Goal: Communication & Community: Answer question/provide support

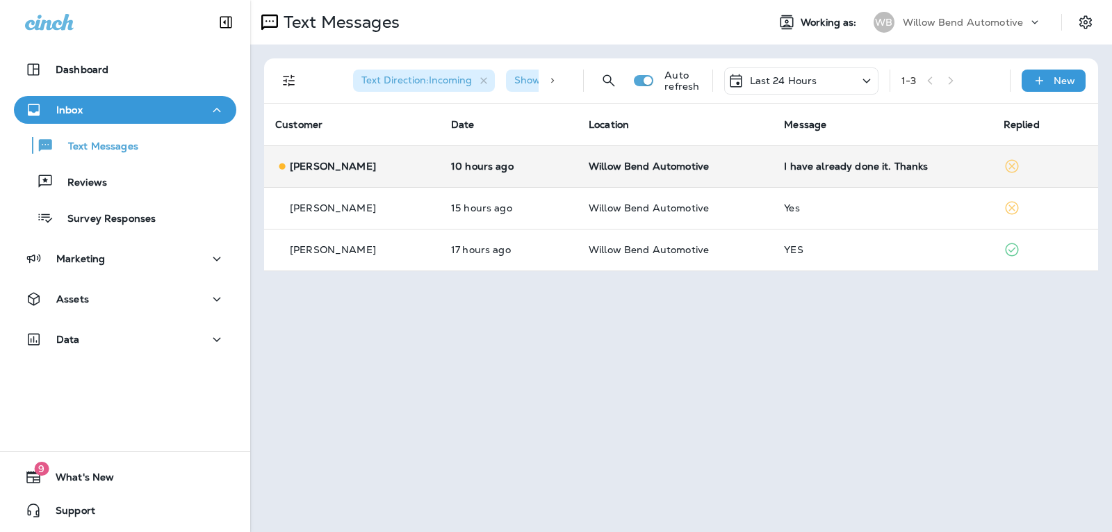
click at [869, 168] on div "I have already done it. Thanks" at bounding box center [882, 166] width 197 height 11
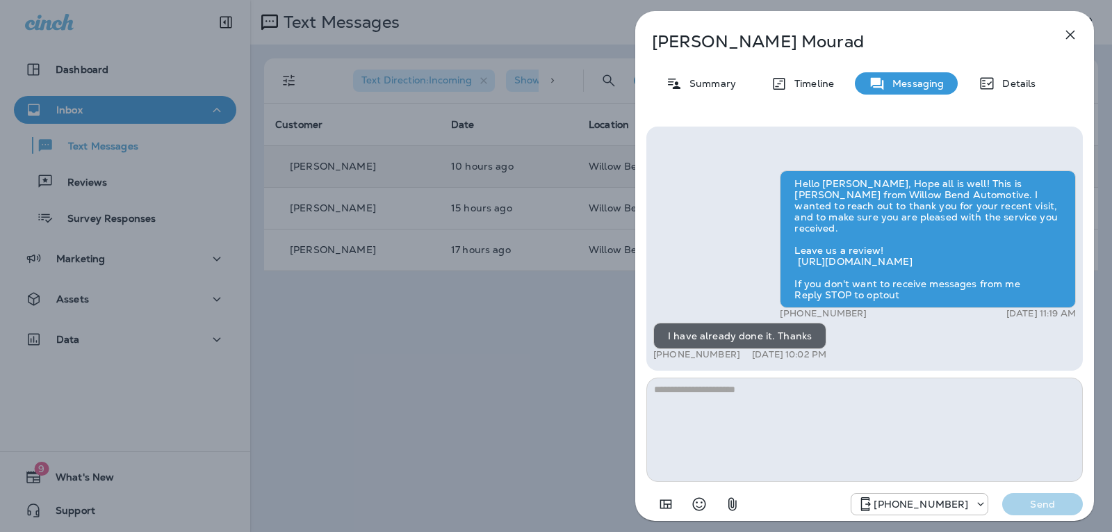
click at [759, 417] on textarea at bounding box center [864, 429] width 436 height 104
type textarea "*"
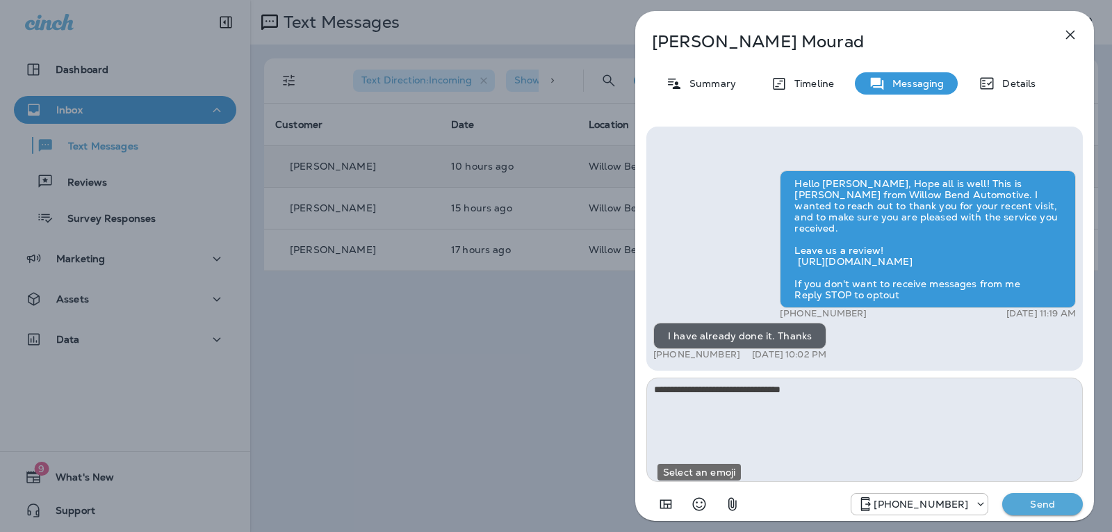
click at [704, 506] on icon "Select an emoji" at bounding box center [699, 503] width 17 height 17
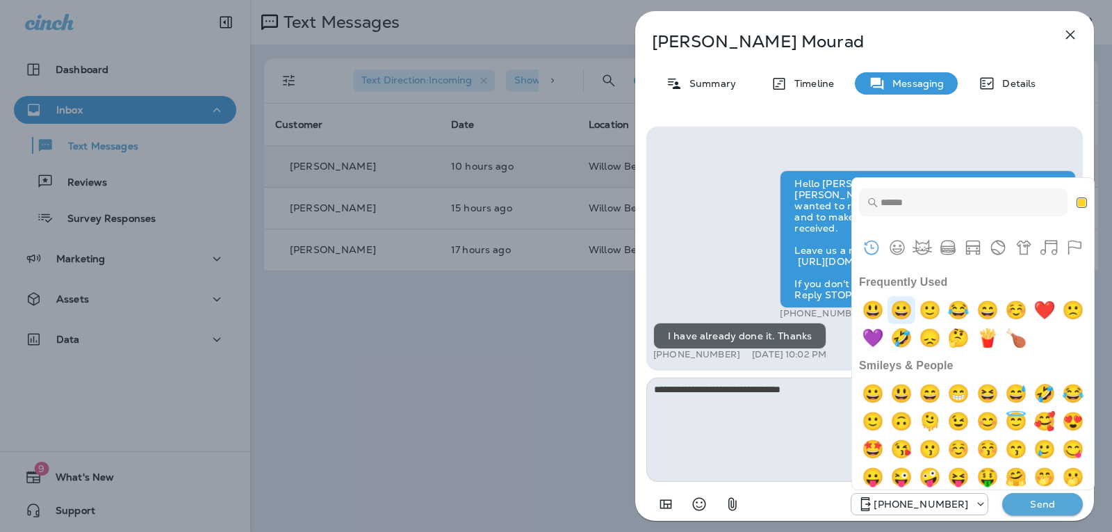
click at [909, 303] on img "grinning" at bounding box center [901, 310] width 28 height 28
type textarea "**********"
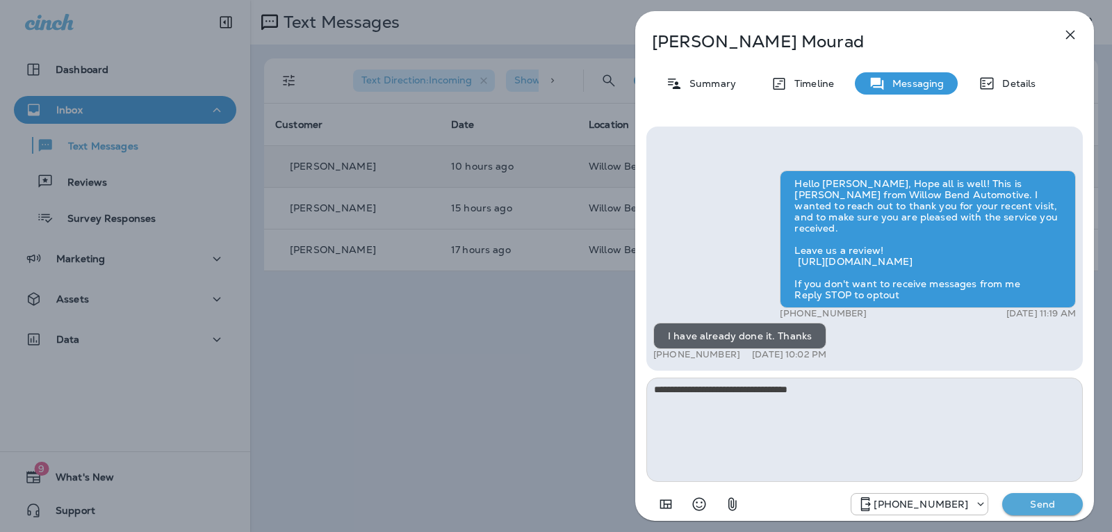
click at [1041, 507] on p "Send" at bounding box center [1042, 503] width 58 height 13
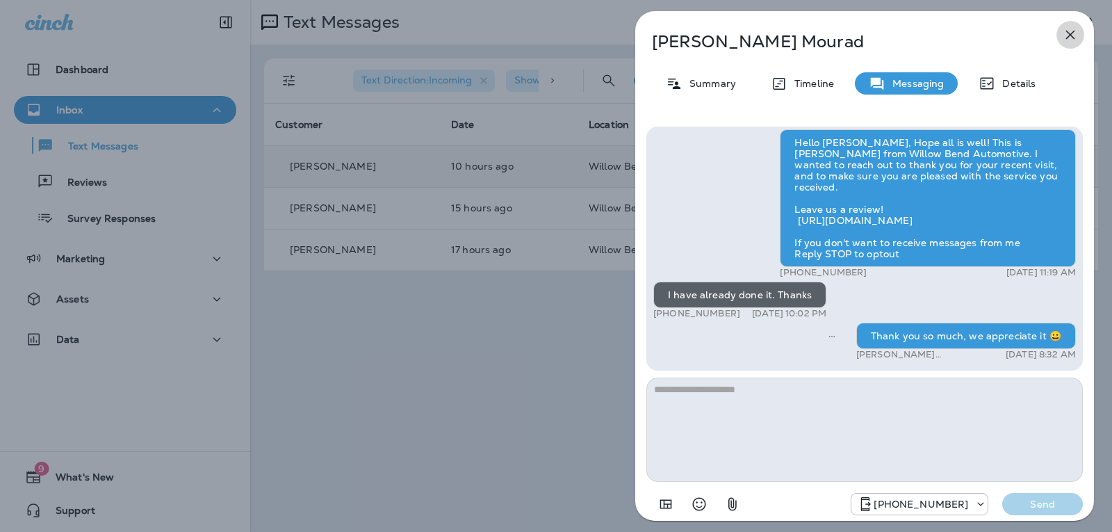
click at [1073, 35] on icon "button" at bounding box center [1070, 34] width 17 height 17
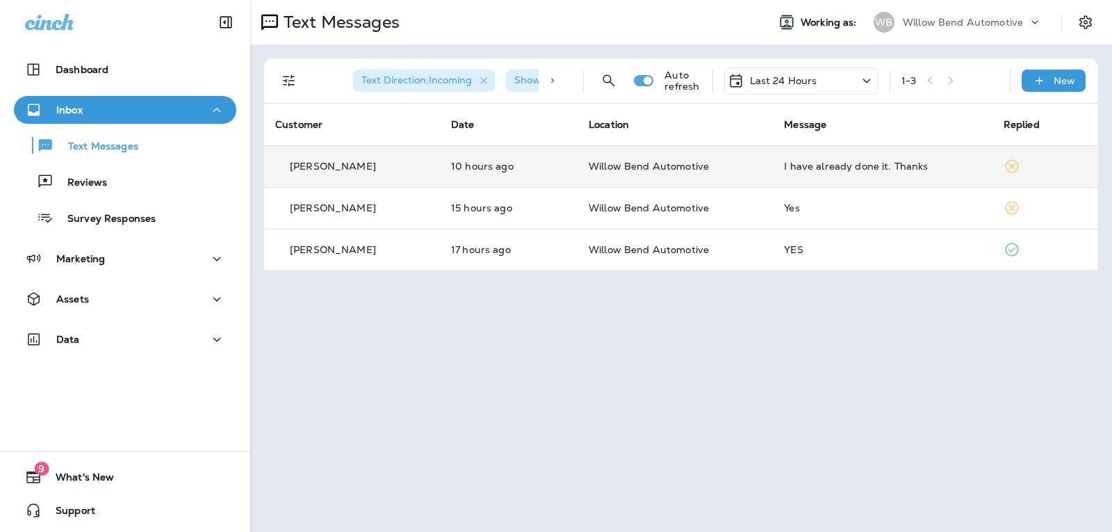
click at [786, 75] on p "Last 24 Hours" at bounding box center [783, 80] width 67 height 11
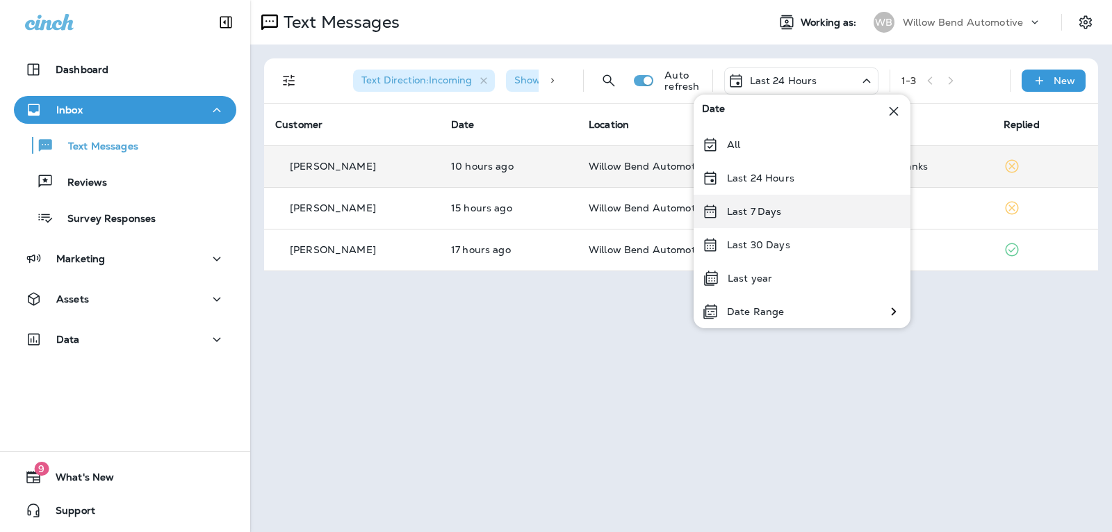
click at [791, 201] on div "Last 7 Days" at bounding box center [801, 211] width 217 height 33
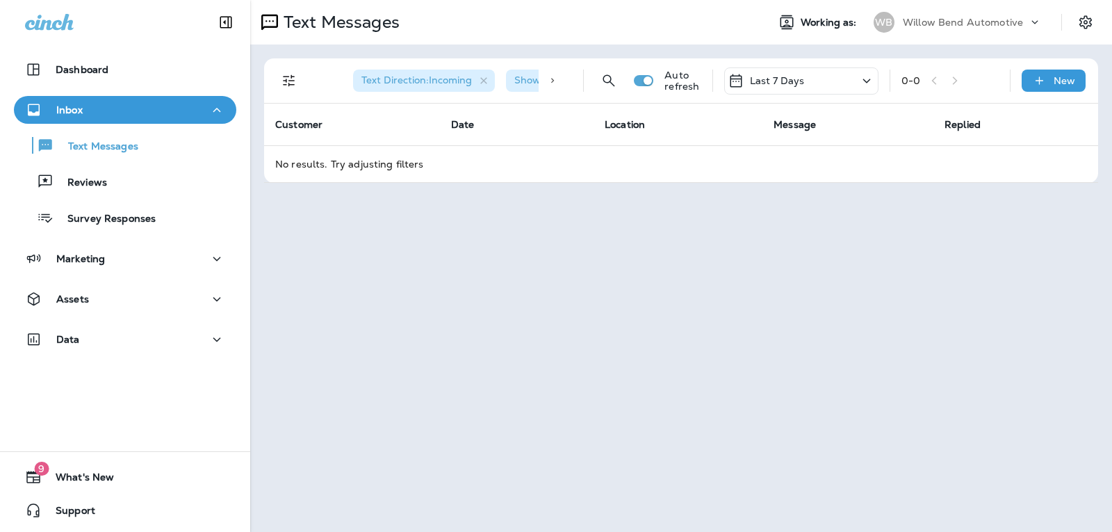
click at [807, 75] on div "Last 7 Days" at bounding box center [801, 80] width 154 height 27
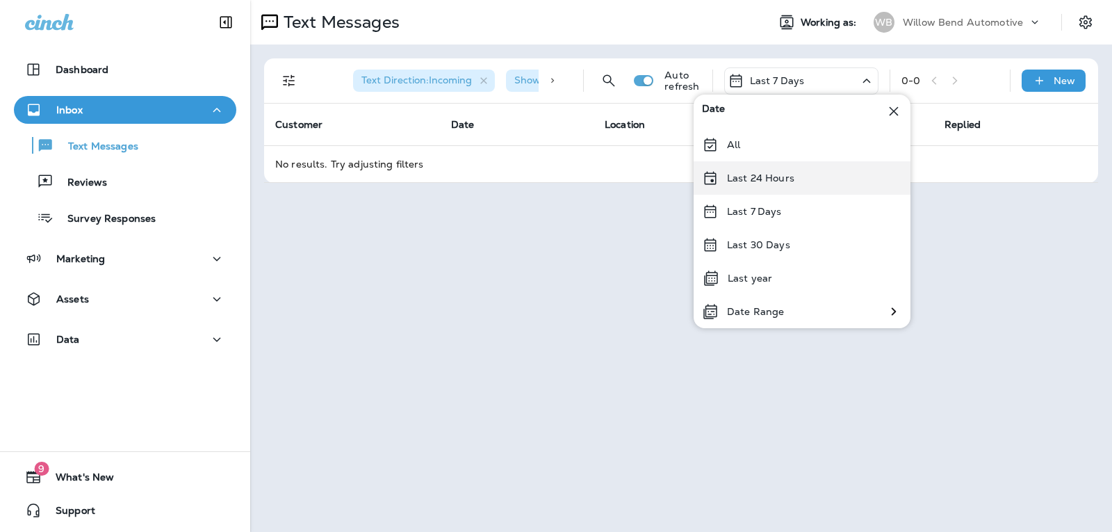
click at [783, 183] on p "Last 24 Hours" at bounding box center [760, 177] width 67 height 11
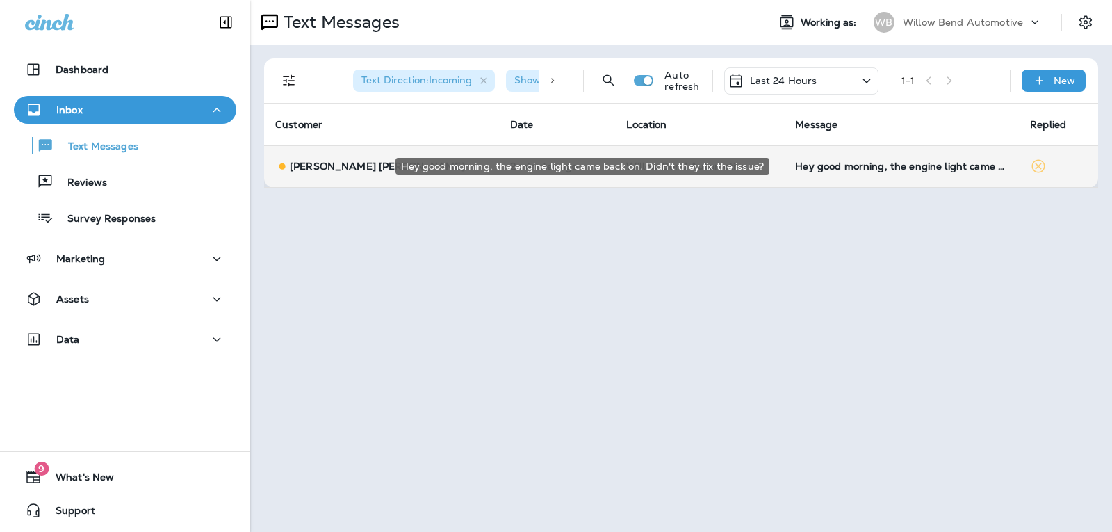
click at [876, 164] on div "Hey good morning, the engine light came back on. Didn't they fix the issue?" at bounding box center [901, 166] width 213 height 11
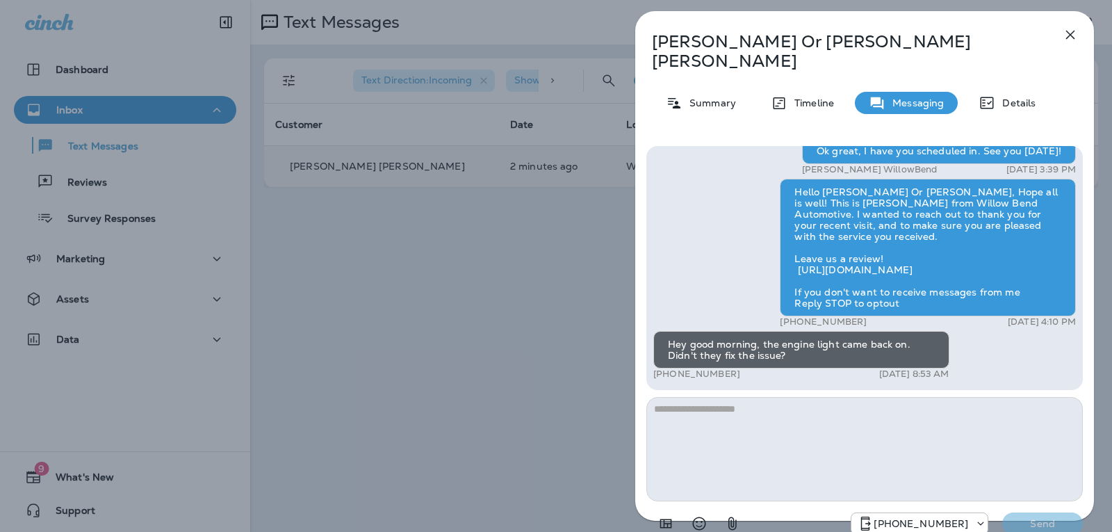
click at [716, 397] on textarea at bounding box center [864, 449] width 436 height 104
type textarea "**********"
click at [1048, 517] on p "Send" at bounding box center [1042, 523] width 58 height 13
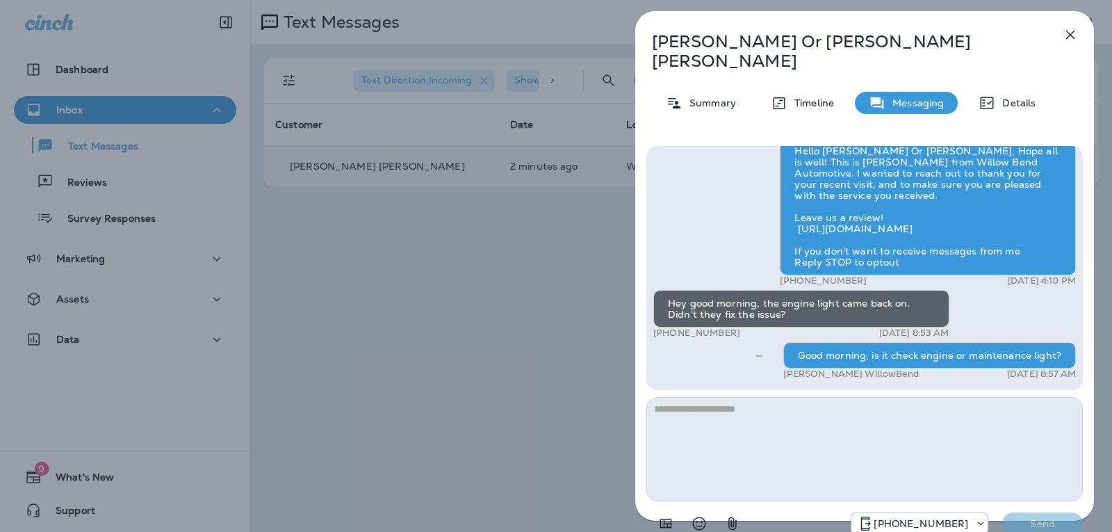
click at [1071, 36] on icon "button" at bounding box center [1070, 35] width 9 height 9
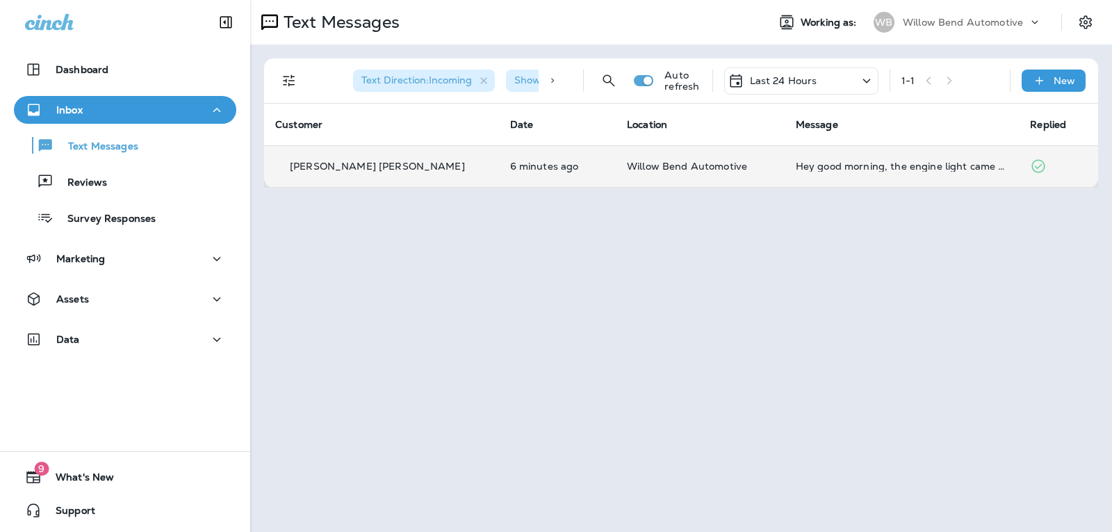
click at [833, 170] on div "Hey good morning, the engine light came back on. Didn't they fix the issue?" at bounding box center [902, 166] width 213 height 11
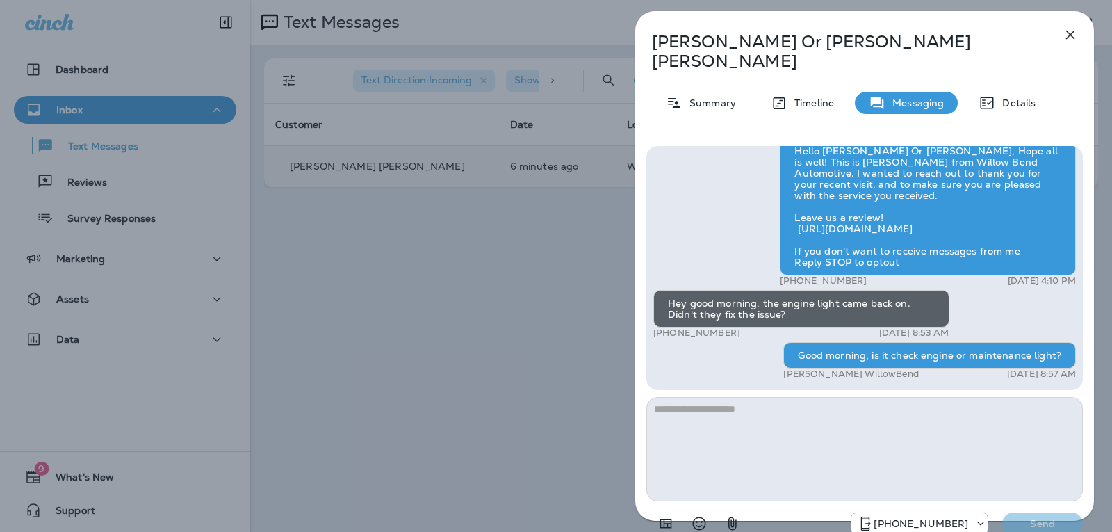
click at [1069, 36] on icon "button" at bounding box center [1070, 35] width 9 height 9
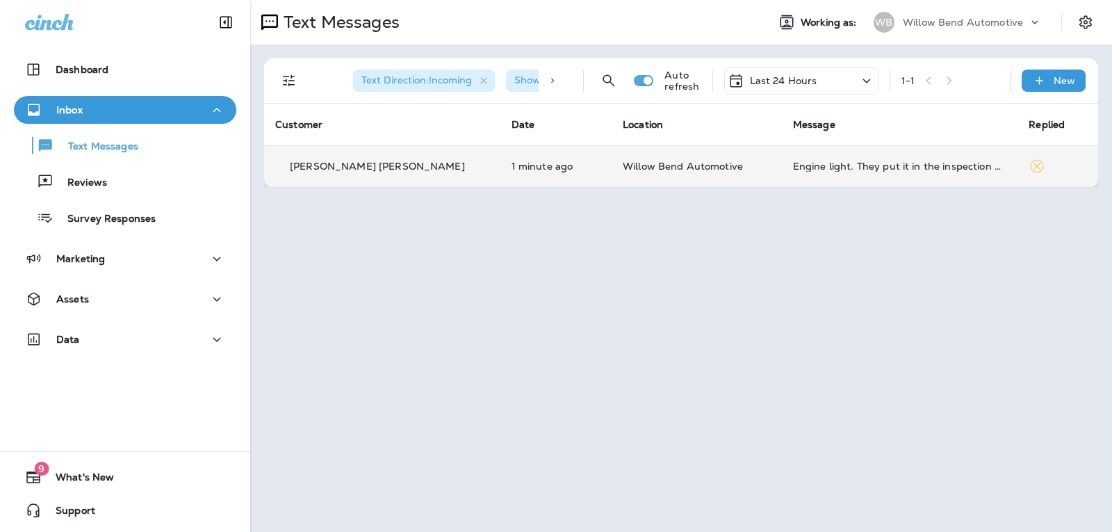
click at [877, 167] on div "Engine light. They put it in the inspection note" at bounding box center [900, 166] width 214 height 11
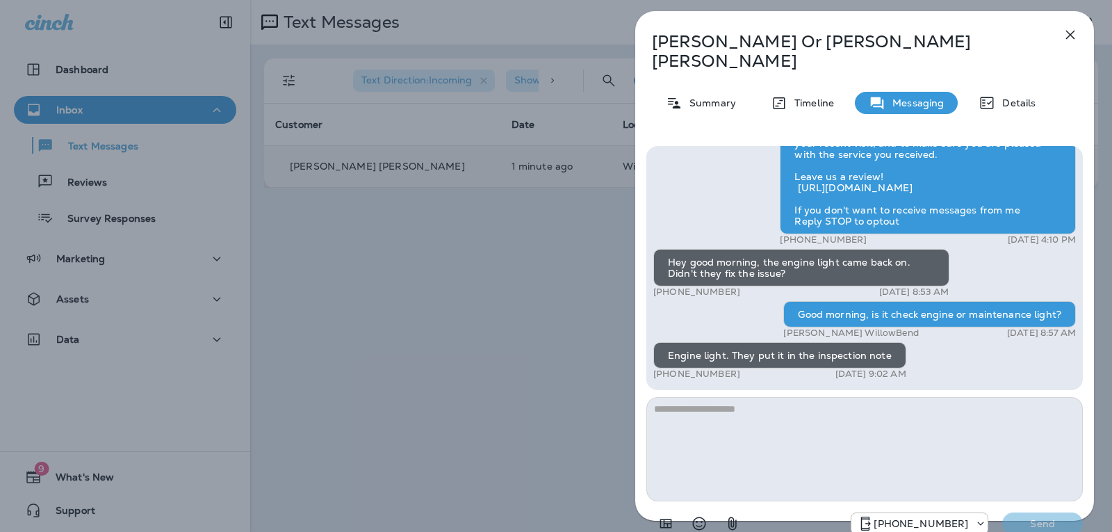
click at [741, 397] on textarea at bounding box center [864, 449] width 436 height 104
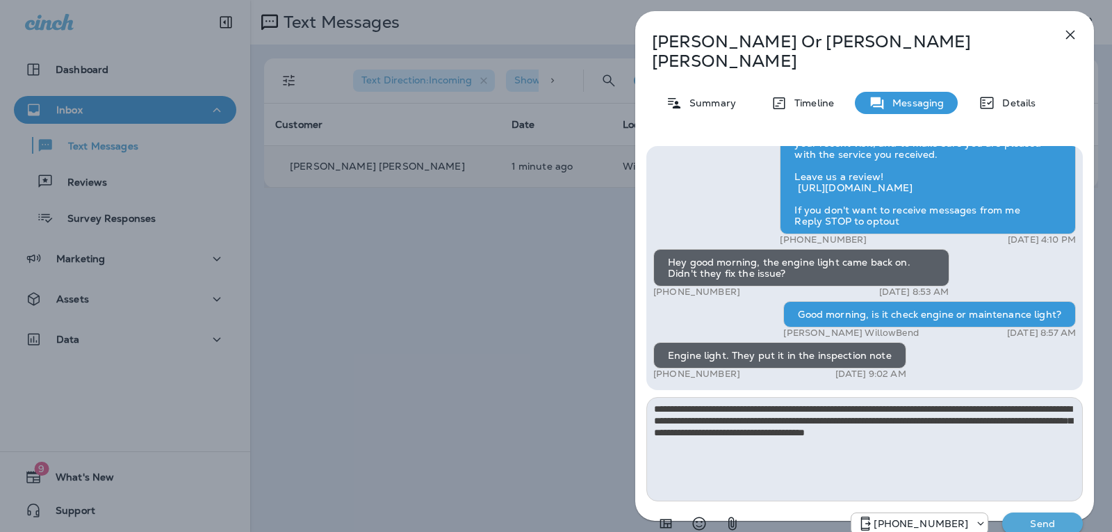
type textarea "**********"
click at [1046, 517] on p "Send" at bounding box center [1042, 523] width 58 height 13
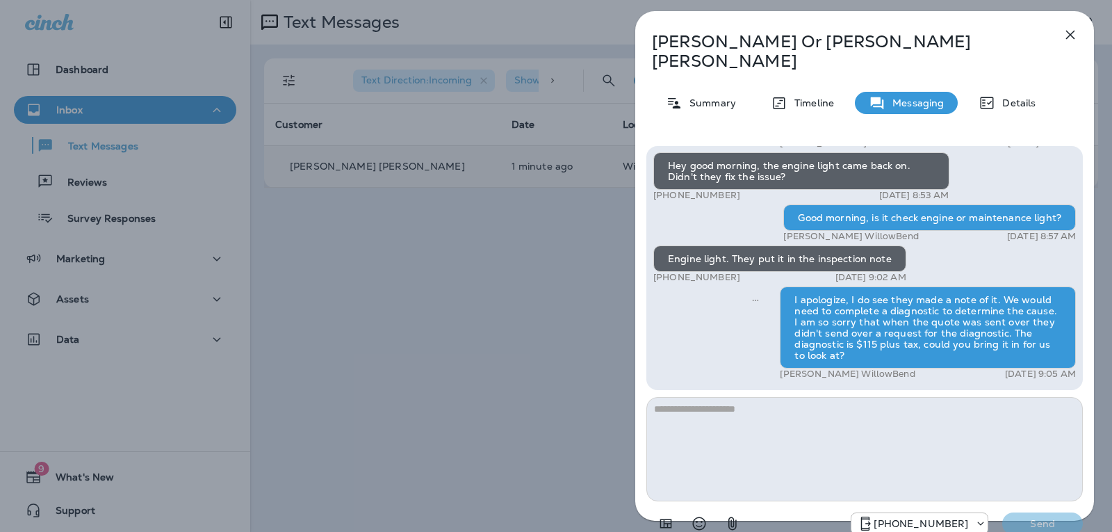
click at [1069, 29] on icon "button" at bounding box center [1070, 34] width 17 height 17
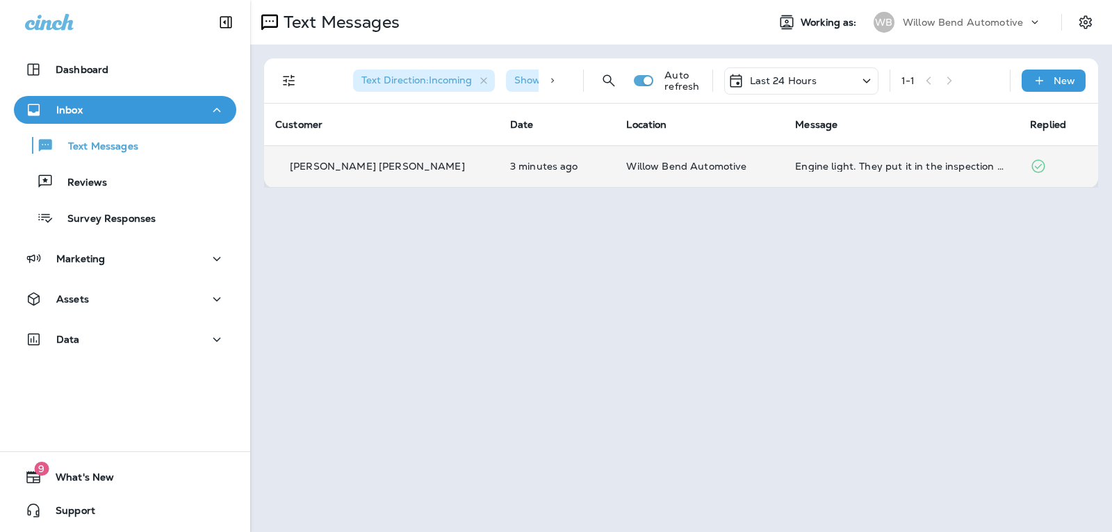
click at [843, 178] on td "Engine light. They put it in the inspection note" at bounding box center [901, 166] width 235 height 42
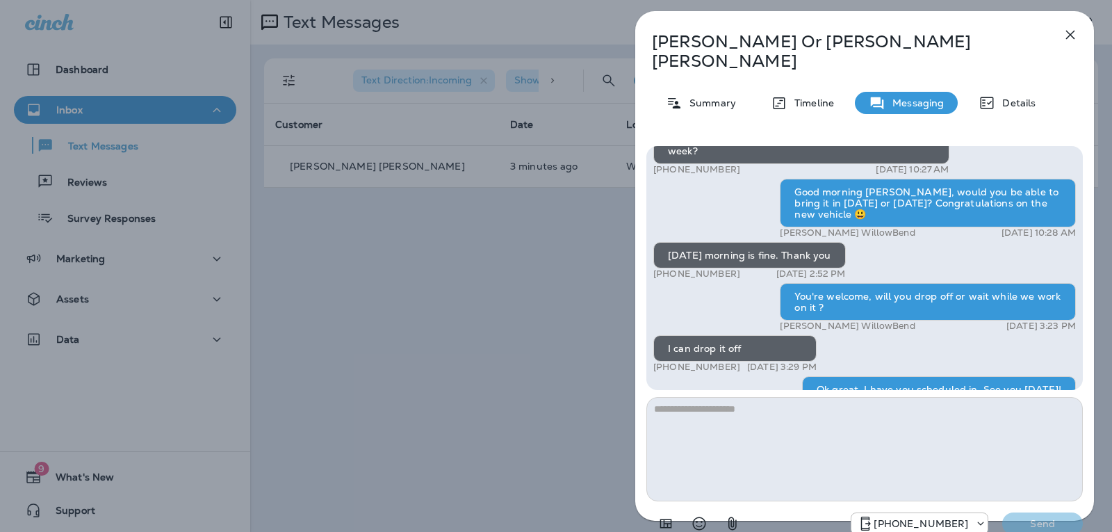
scroll to position [-486, 0]
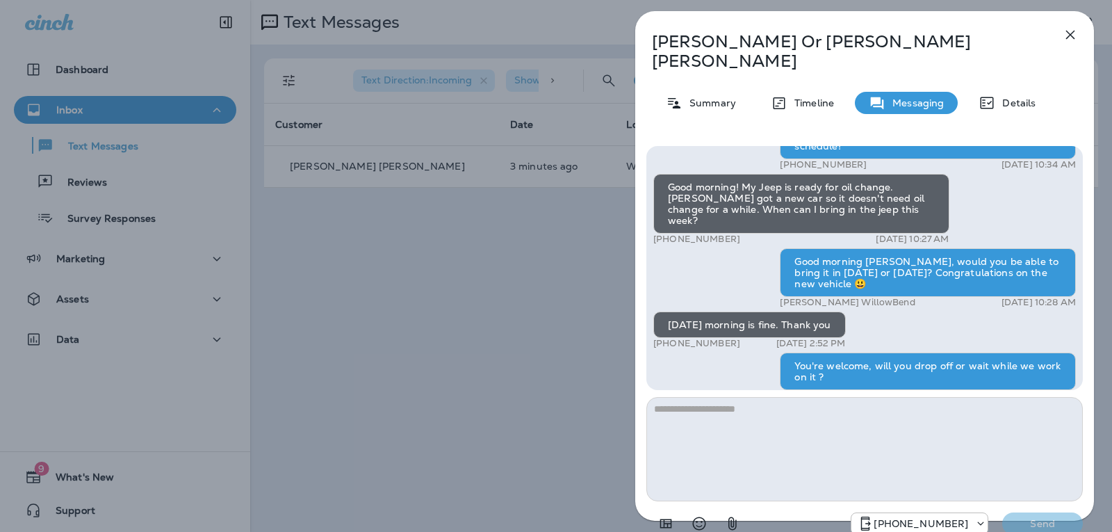
click at [1066, 35] on icon "button" at bounding box center [1070, 34] width 17 height 17
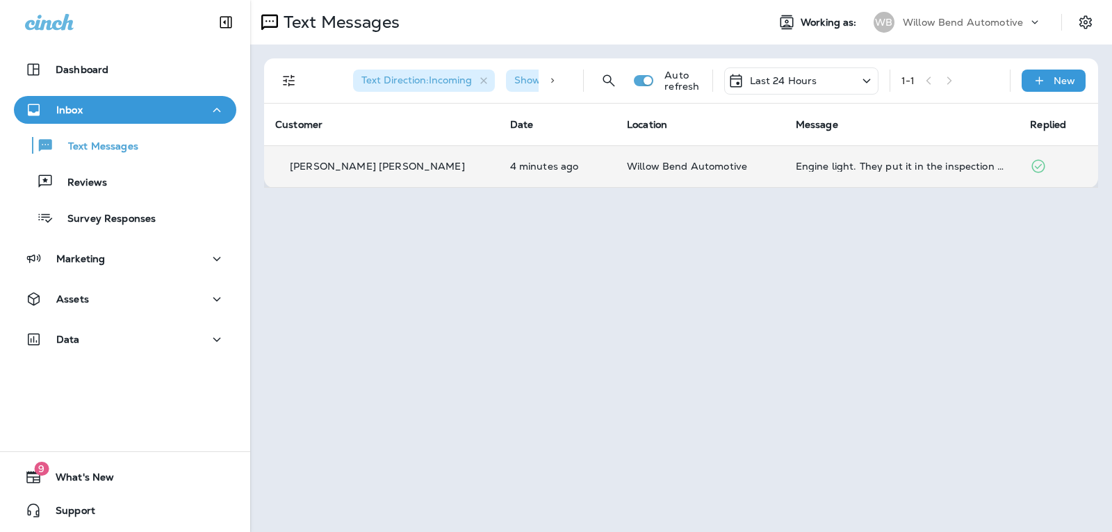
click at [871, 179] on td "Engine light. They put it in the inspection note" at bounding box center [901, 166] width 235 height 42
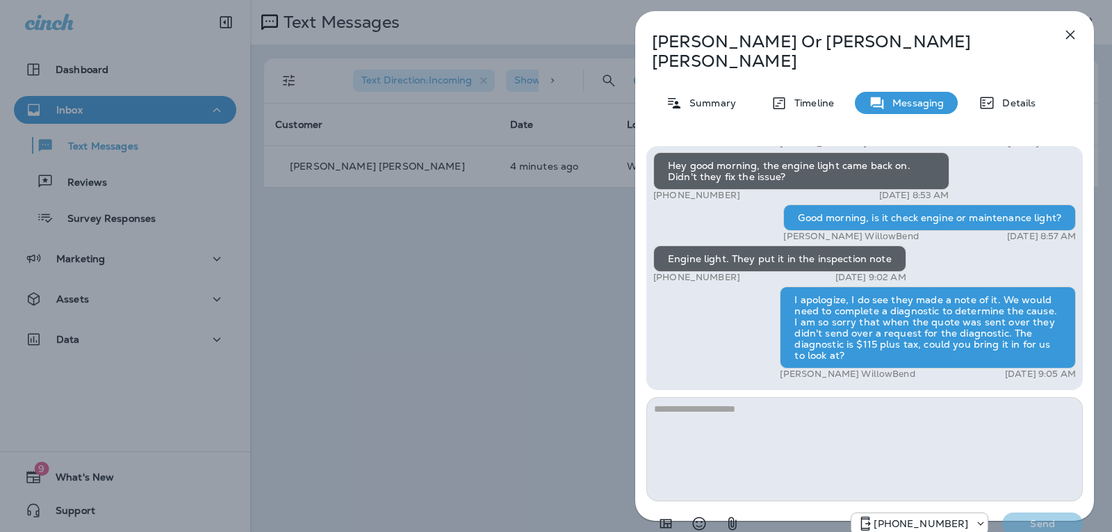
click at [1066, 33] on icon "button" at bounding box center [1070, 34] width 17 height 17
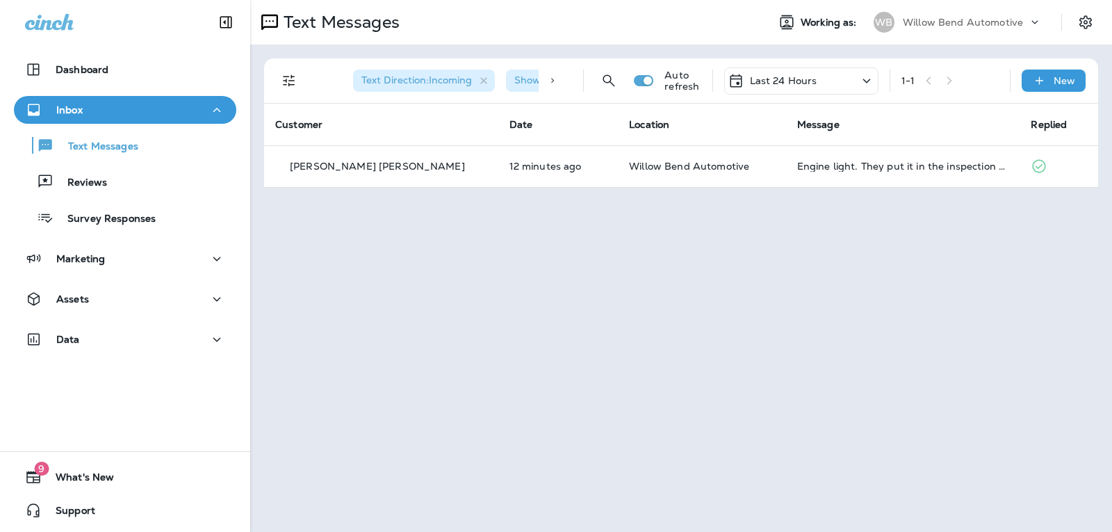
click at [781, 76] on p "Last 24 Hours" at bounding box center [783, 80] width 67 height 11
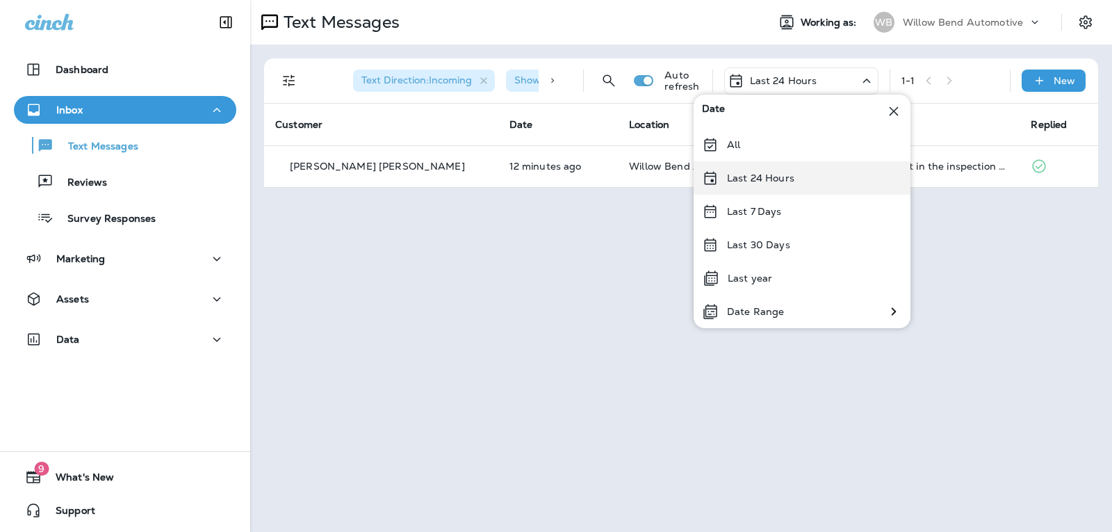
click at [784, 180] on p "Last 24 Hours" at bounding box center [760, 177] width 67 height 11
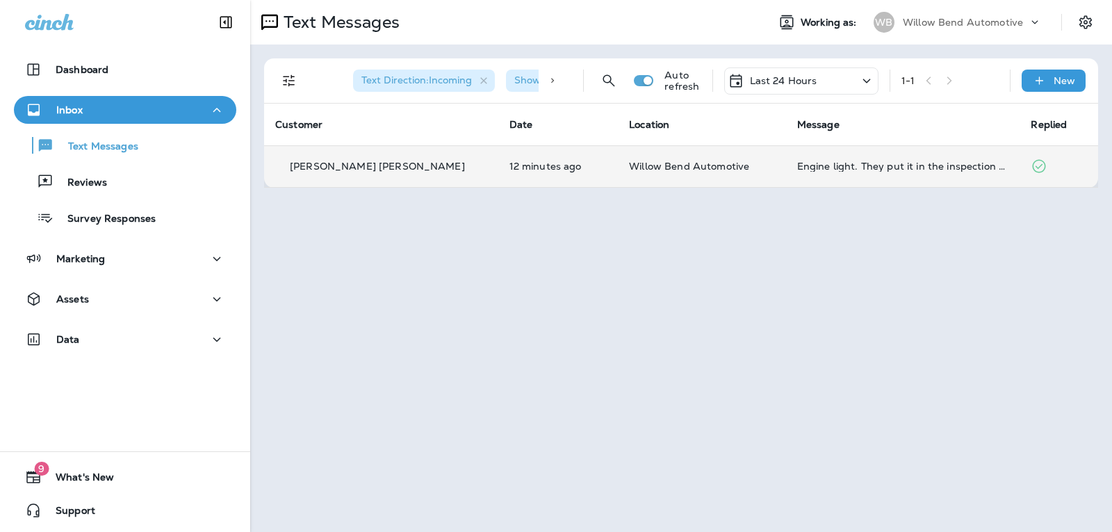
click at [853, 158] on td "Engine light. They put it in the inspection note" at bounding box center [903, 166] width 234 height 42
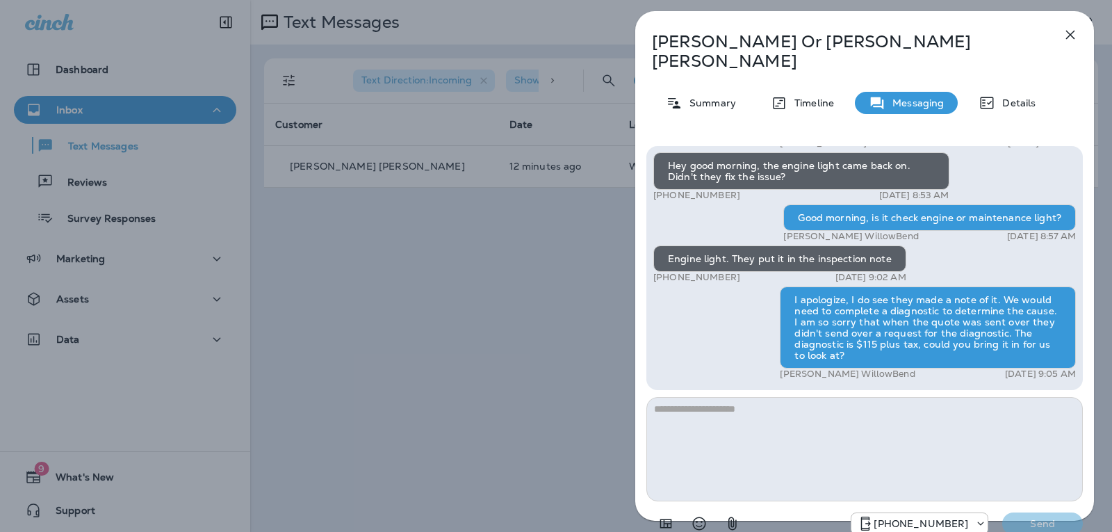
click at [1072, 31] on icon "button" at bounding box center [1070, 34] width 17 height 17
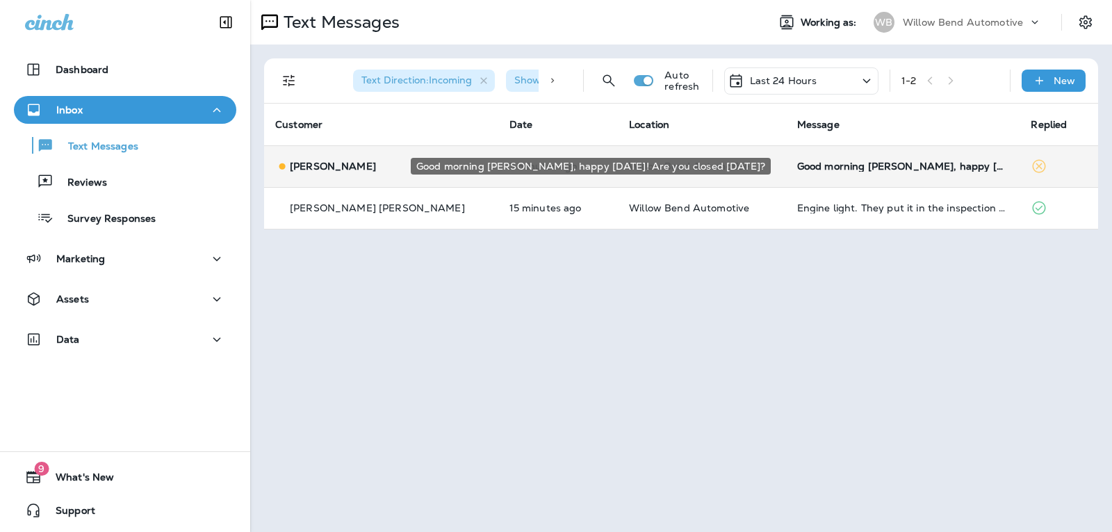
click at [883, 167] on div "Good morning [PERSON_NAME], happy [DATE]! Are you closed [DATE]?" at bounding box center [903, 166] width 212 height 11
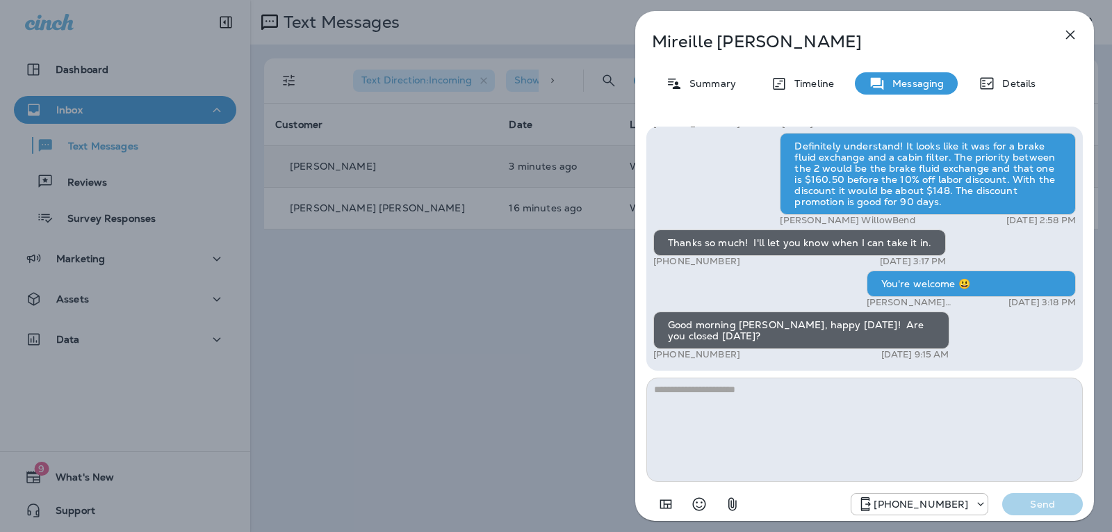
click at [736, 396] on textarea at bounding box center [864, 429] width 436 height 104
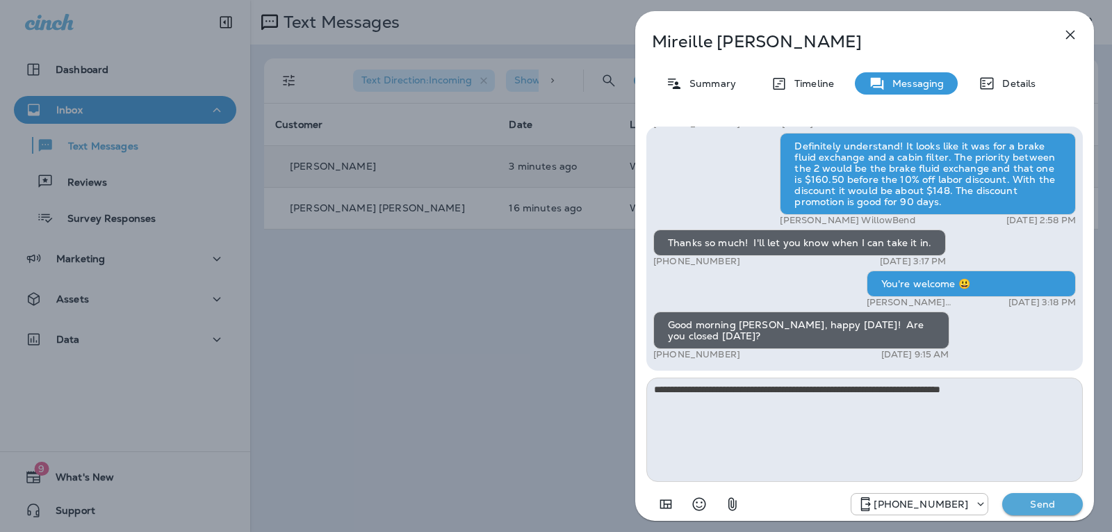
type textarea "**********"
click at [1035, 503] on p "Send" at bounding box center [1042, 503] width 58 height 13
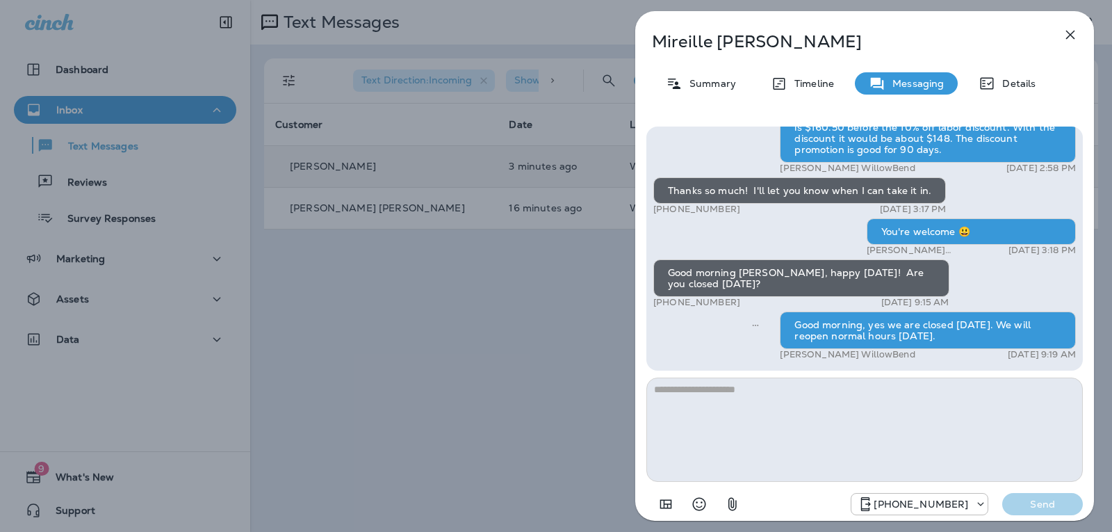
click at [1066, 36] on icon "button" at bounding box center [1070, 34] width 17 height 17
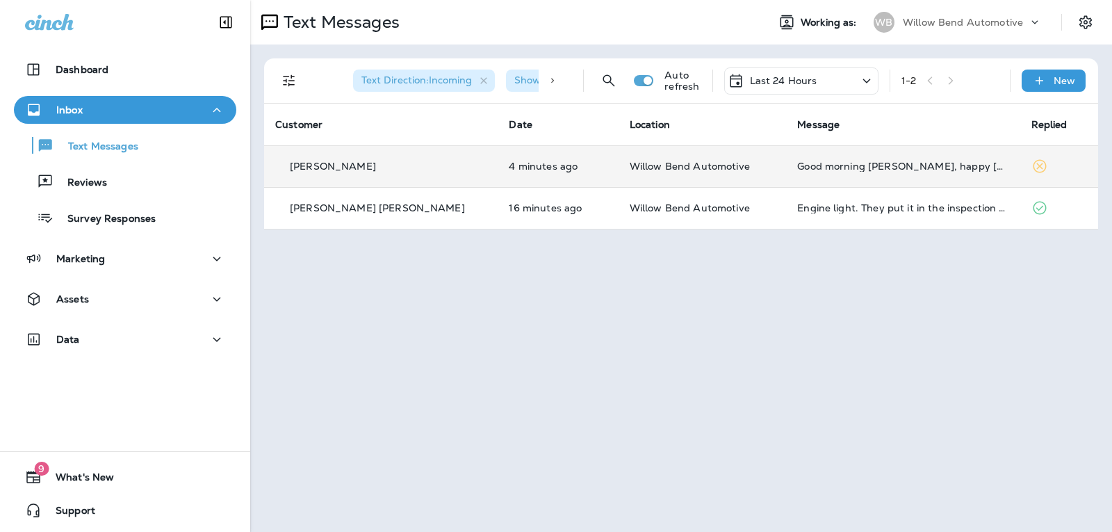
click at [821, 79] on div "Last 24 Hours" at bounding box center [801, 80] width 154 height 27
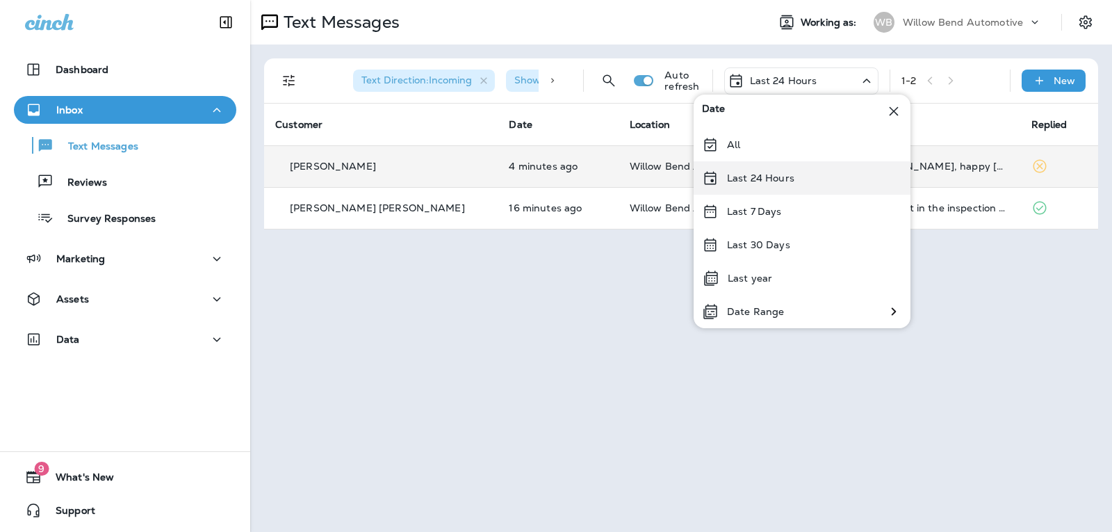
click at [798, 180] on div "Last 24 Hours" at bounding box center [801, 177] width 217 height 33
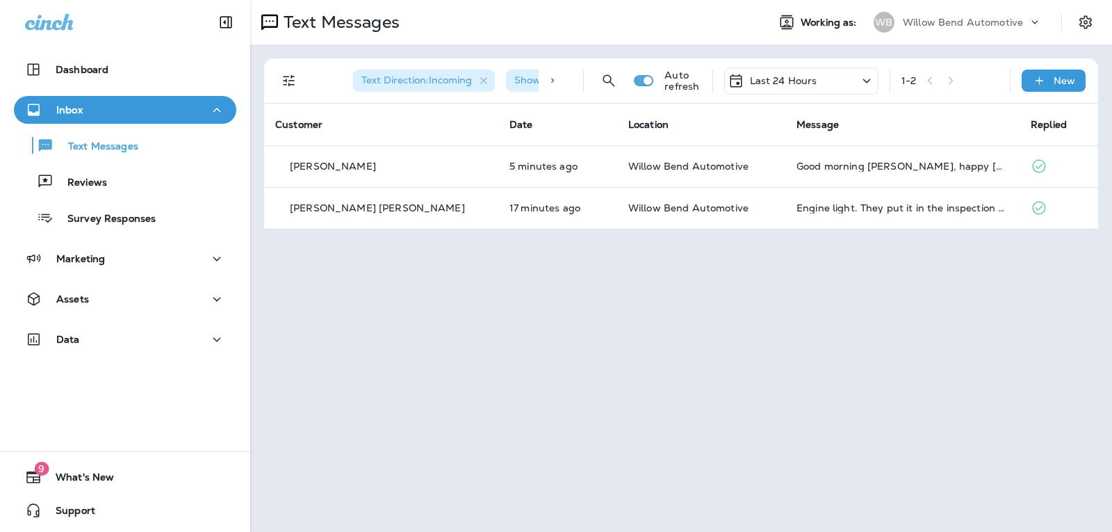
click at [1065, 468] on div "Text Messages Working as: WB Willow Bend Automotive Text Direction : Incoming S…" at bounding box center [681, 266] width 862 height 532
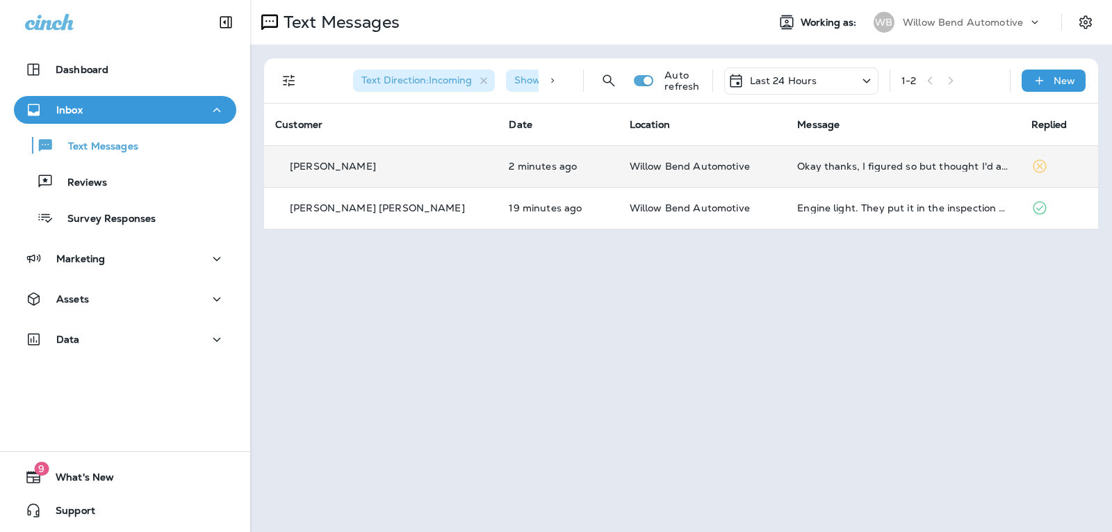
click at [960, 171] on div "Okay thanks, I figured so but thought I'd ask just in case." at bounding box center [902, 166] width 211 height 11
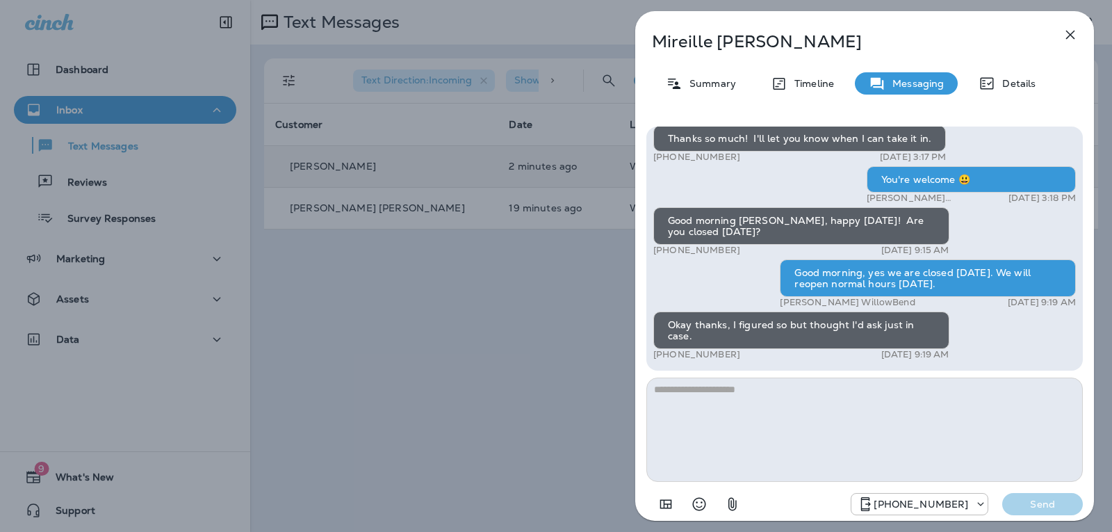
click at [784, 390] on textarea at bounding box center [864, 429] width 436 height 104
click at [706, 500] on icon "Select an emoji" at bounding box center [699, 503] width 17 height 17
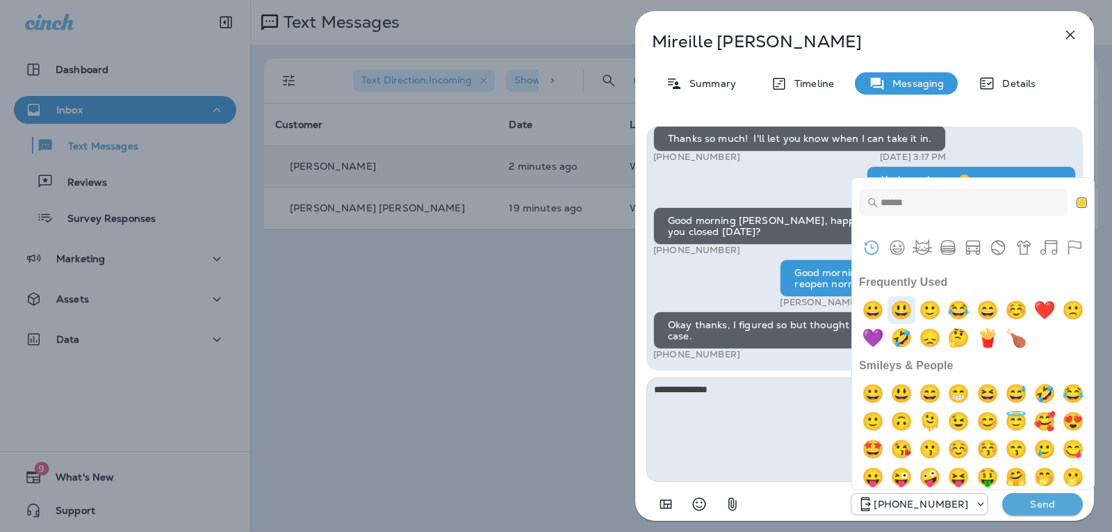
click at [913, 308] on img "smiley" at bounding box center [901, 310] width 28 height 28
type textarea "**********"
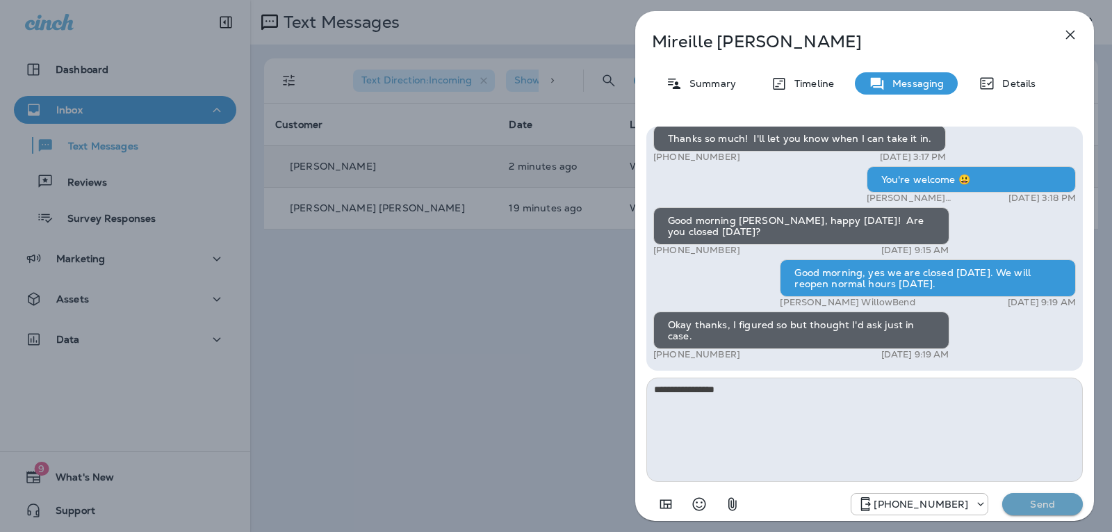
click at [1030, 509] on p "Send" at bounding box center [1042, 503] width 58 height 13
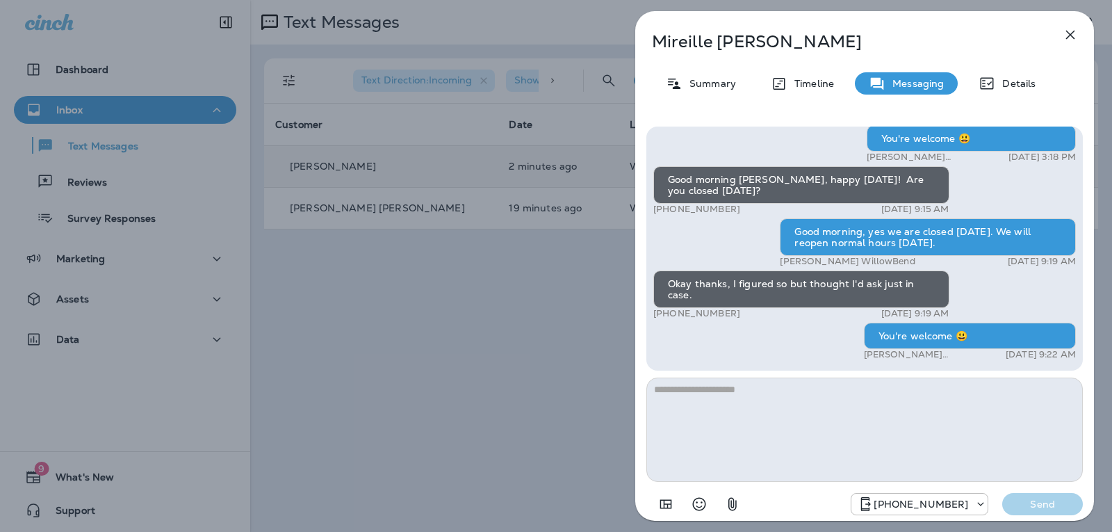
click at [1075, 20] on div "[PERSON_NAME] Summary Timeline Messaging Details Hi [PERSON_NAME], this is Will…" at bounding box center [864, 270] width 459 height 518
click at [1075, 33] on icon "button" at bounding box center [1070, 34] width 17 height 17
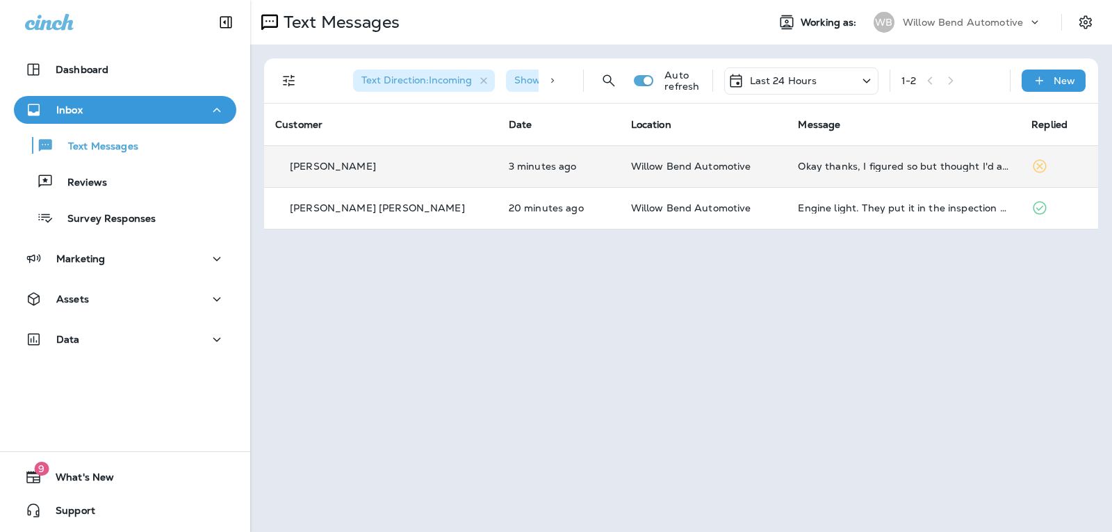
click at [820, 76] on div "Last 24 Hours" at bounding box center [801, 80] width 154 height 27
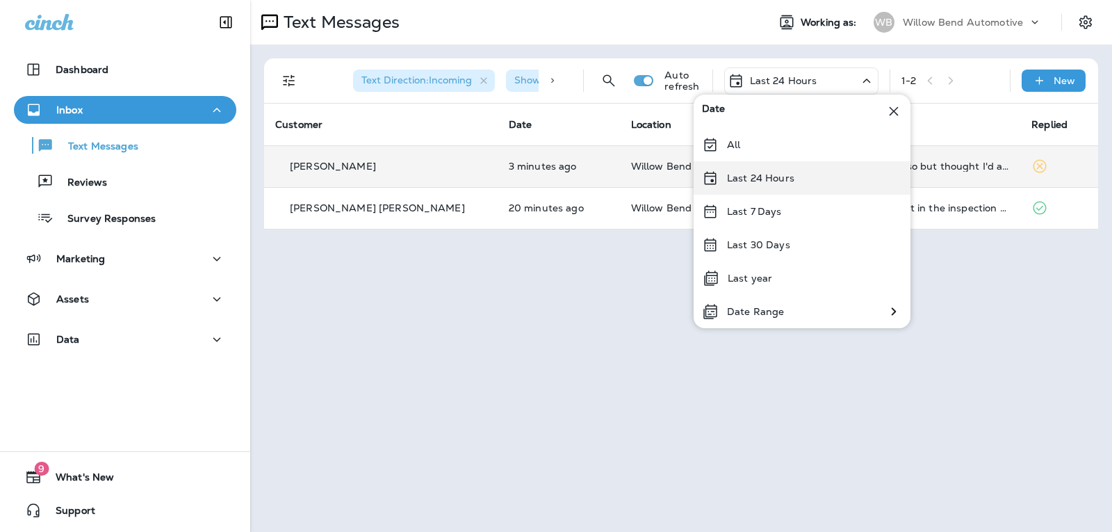
click at [798, 185] on div "Last 24 Hours" at bounding box center [801, 177] width 217 height 33
